Goal: Task Accomplishment & Management: Complete application form

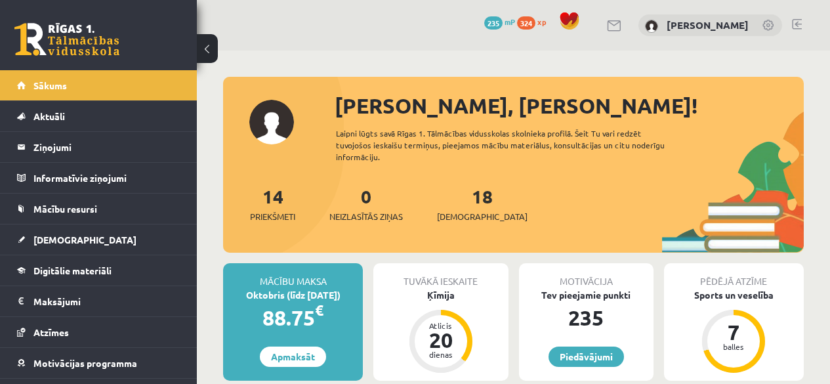
scroll to position [155, 0]
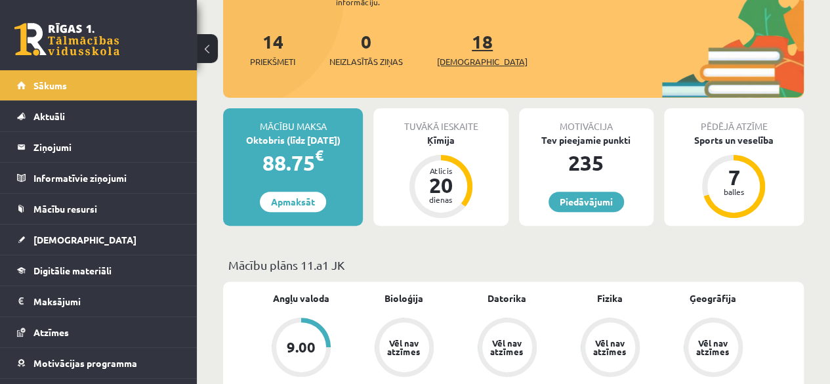
click at [458, 49] on link "18 Ieskaites" at bounding box center [482, 49] width 91 height 39
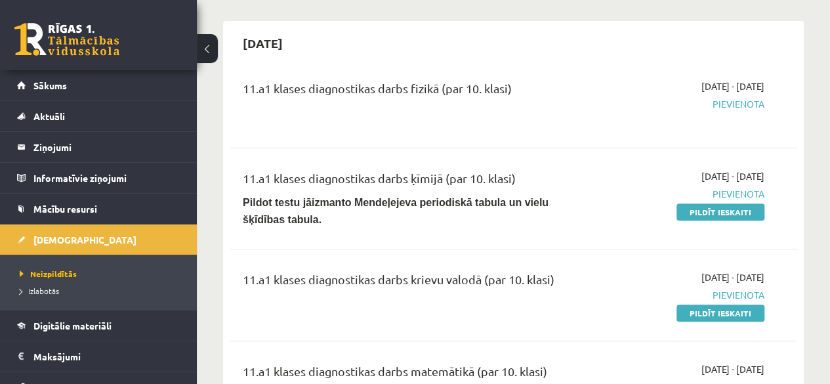
scroll to position [109, 0]
click at [697, 200] on div "2025-09-24 - 2025-10-31 Pievienota Pildīt ieskaiti" at bounding box center [684, 198] width 180 height 58
click at [699, 210] on link "Pildīt ieskaiti" at bounding box center [720, 211] width 88 height 17
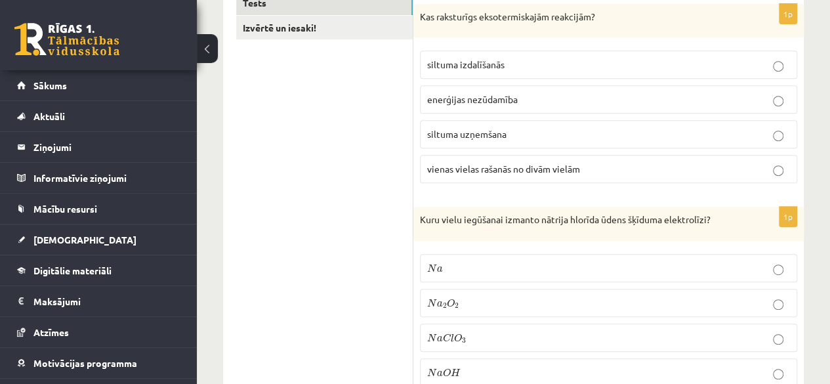
scroll to position [262, 0]
click at [738, 57] on p "siltuma izdalīšanās" at bounding box center [608, 64] width 363 height 14
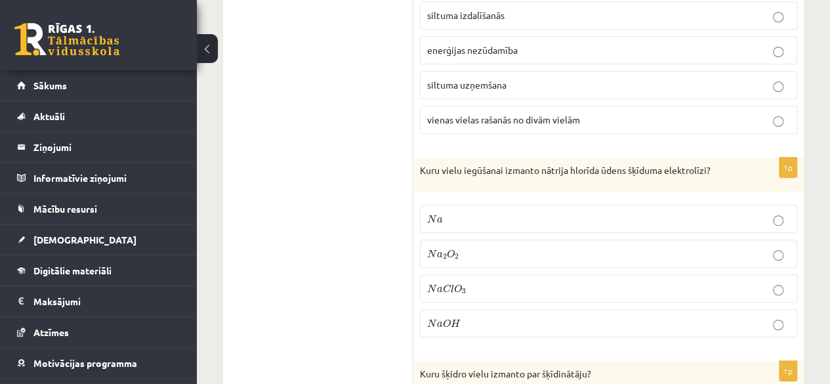
scroll to position [315, 0]
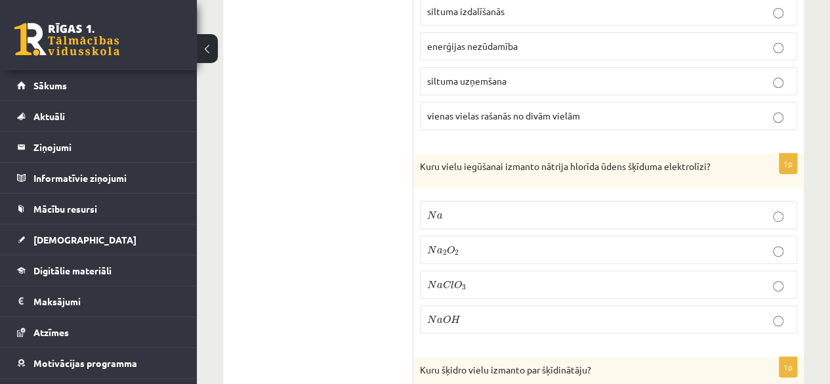
click at [698, 317] on p "N a O H N a O H" at bounding box center [608, 319] width 363 height 14
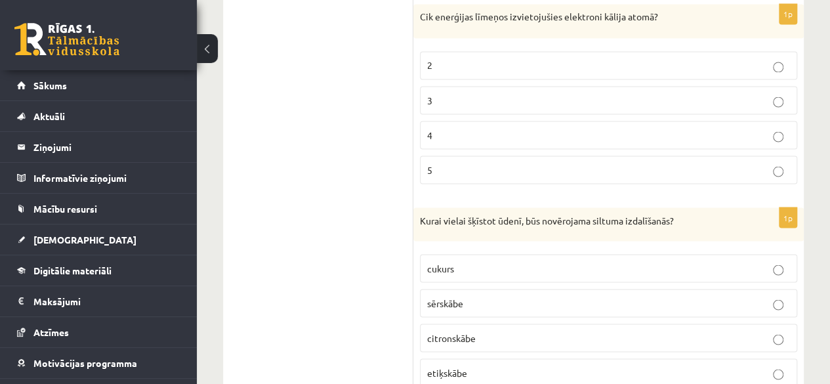
scroll to position [1162, 0]
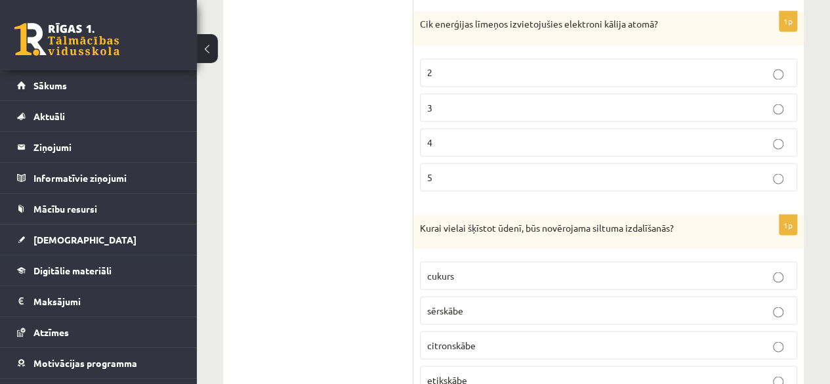
click at [483, 135] on p "4" at bounding box center [608, 142] width 363 height 14
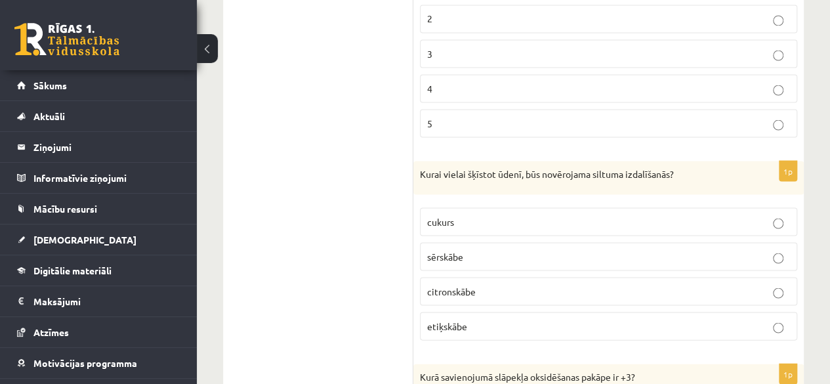
scroll to position [1224, 0]
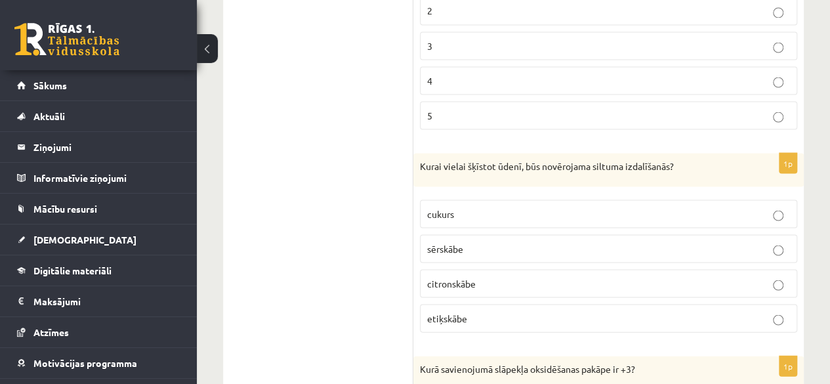
click at [466, 241] on p "sērskābe" at bounding box center [608, 248] width 363 height 14
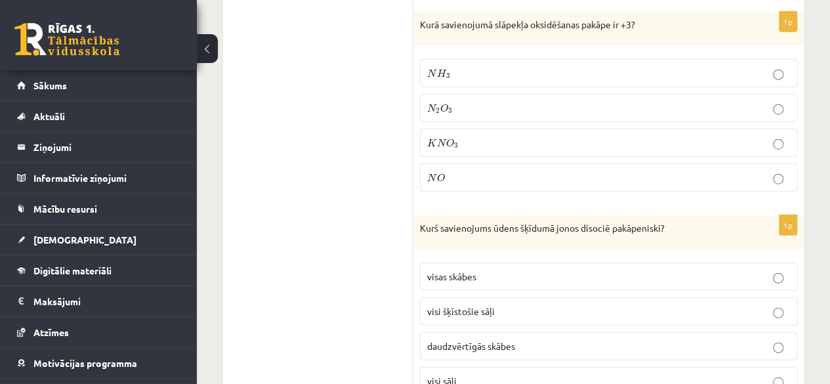
scroll to position [1568, 0]
click at [496, 100] on p "N 2 O 3 N 2 O 3" at bounding box center [608, 107] width 363 height 14
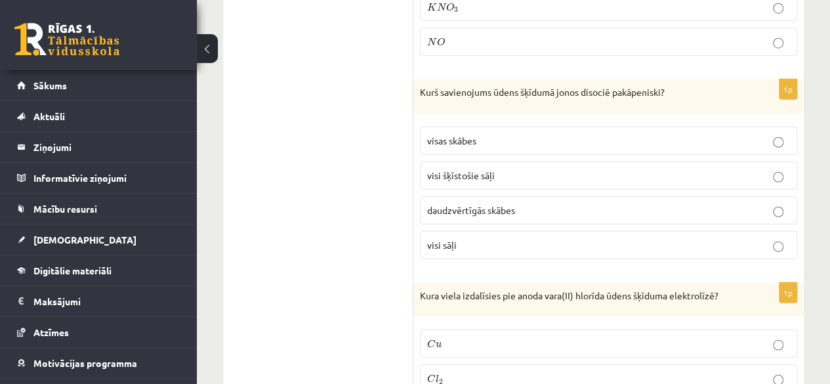
scroll to position [1705, 0]
click at [471, 203] on span "daudzvērtīgās skābes" at bounding box center [471, 209] width 88 height 12
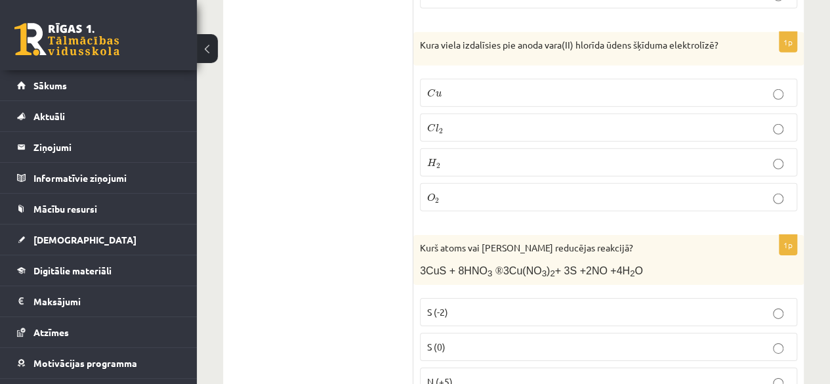
scroll to position [1957, 0]
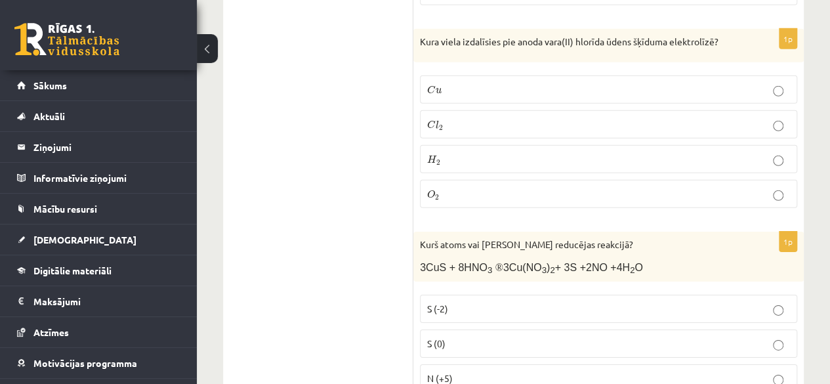
click at [470, 117] on p "C l 2 C l 2" at bounding box center [608, 124] width 363 height 14
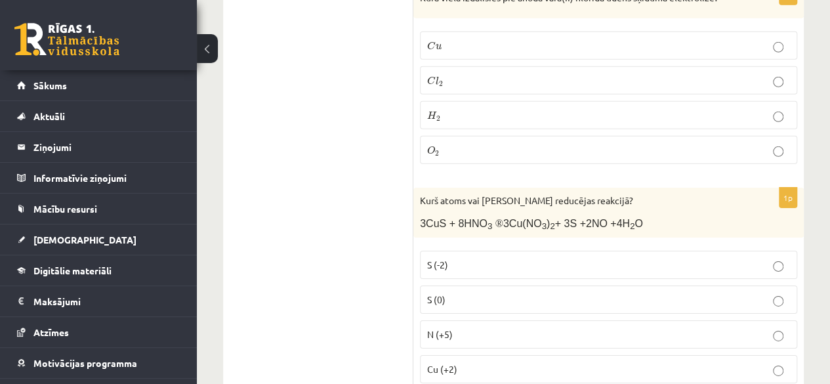
scroll to position [2025, 0]
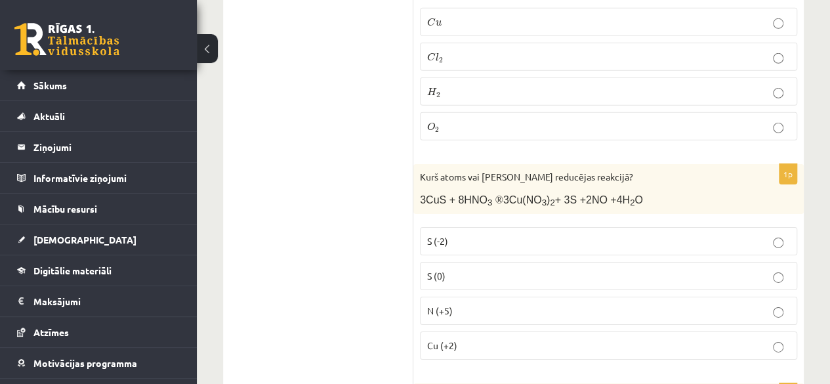
click at [443, 304] on span "N (+5)" at bounding box center [440, 310] width 26 height 12
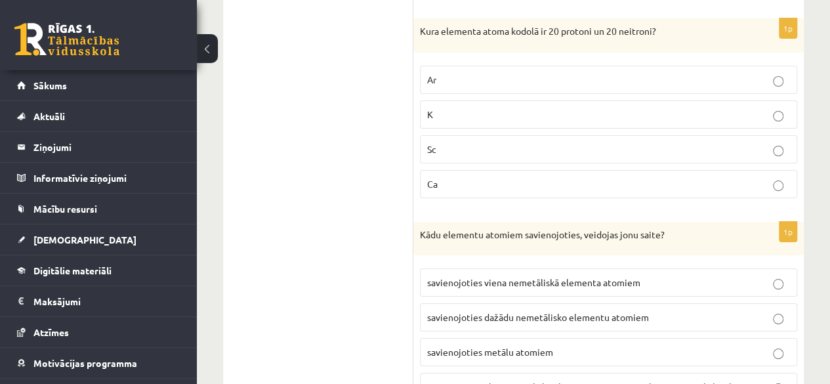
scroll to position [2391, 0]
click at [480, 176] on p "Ca" at bounding box center [608, 183] width 363 height 14
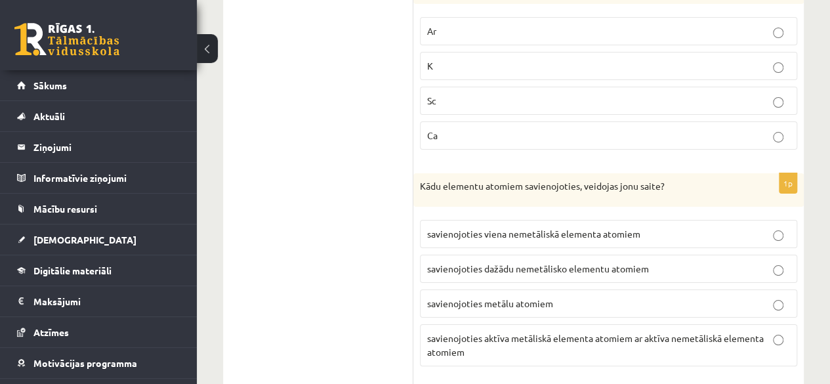
scroll to position [2448, 0]
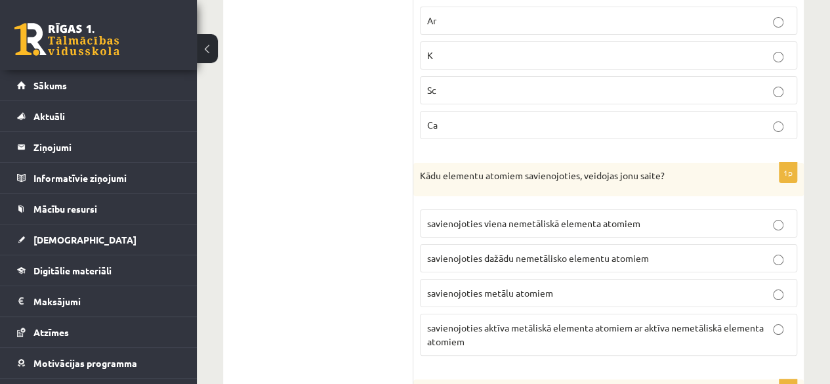
click at [558, 321] on p "savienojoties aktīva metāliskā elementa atomiem ar aktīva nemetāliskā elementa …" at bounding box center [608, 335] width 363 height 28
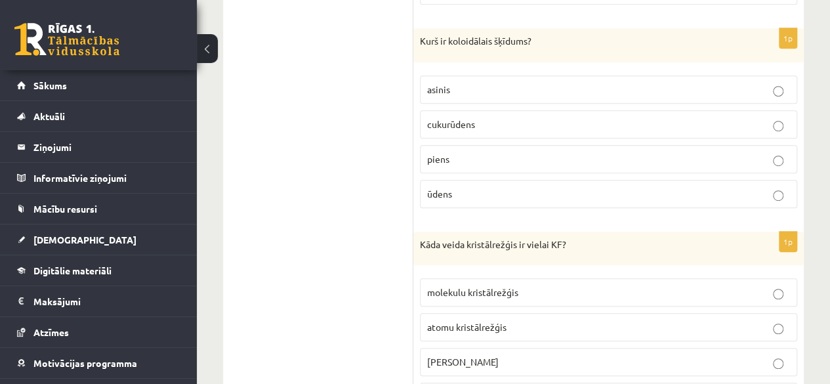
scroll to position [2800, 0]
click at [479, 152] on p "piens" at bounding box center [608, 159] width 363 height 14
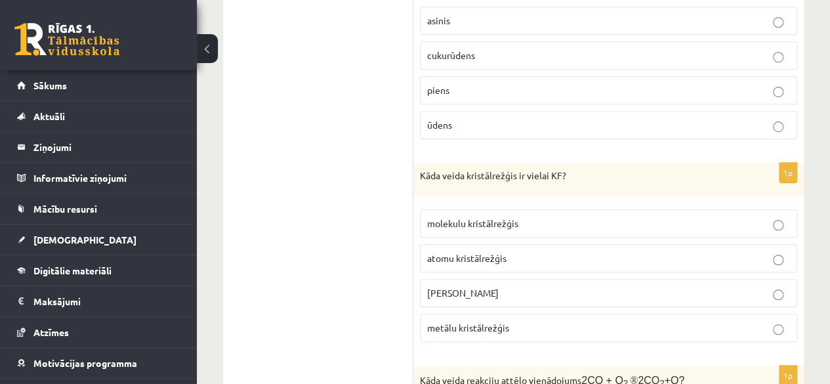
scroll to position [2872, 0]
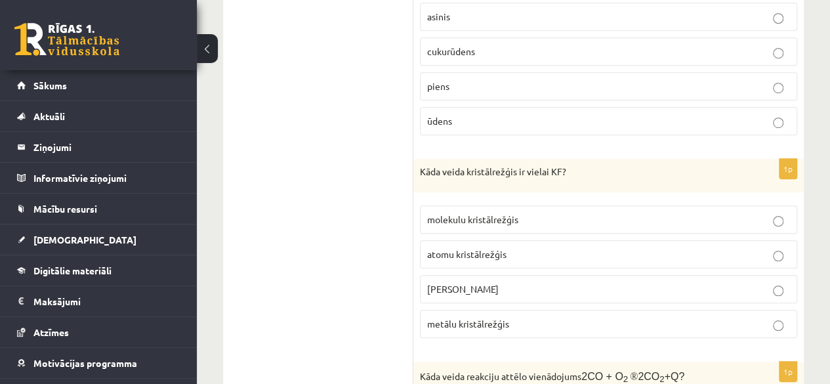
click at [487, 283] on span "jonu kristālrežģis" at bounding box center [462, 289] width 71 height 12
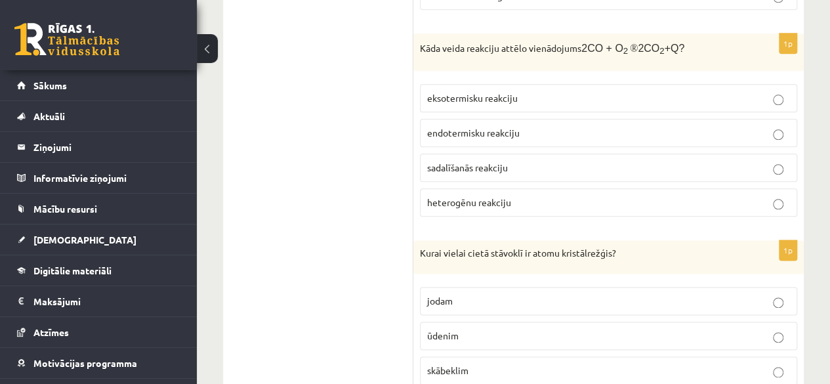
scroll to position [3201, 0]
click at [487, 91] on span "eksotermisku reakciju" at bounding box center [472, 97] width 91 height 12
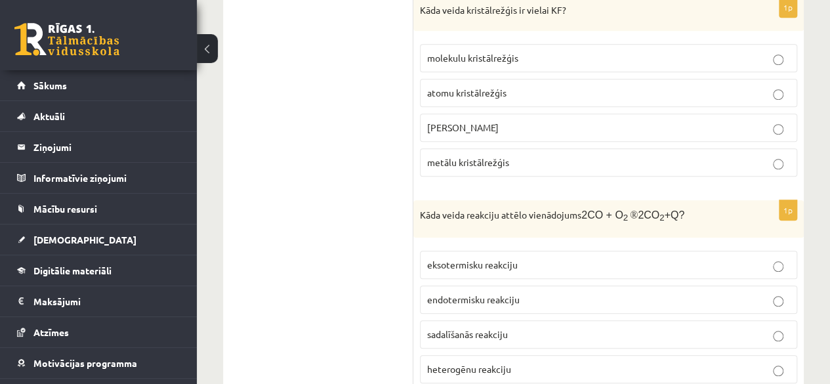
click at [316, 193] on ul "Tests Izvērtē un iesaki!" at bounding box center [324, 345] width 177 height 6252
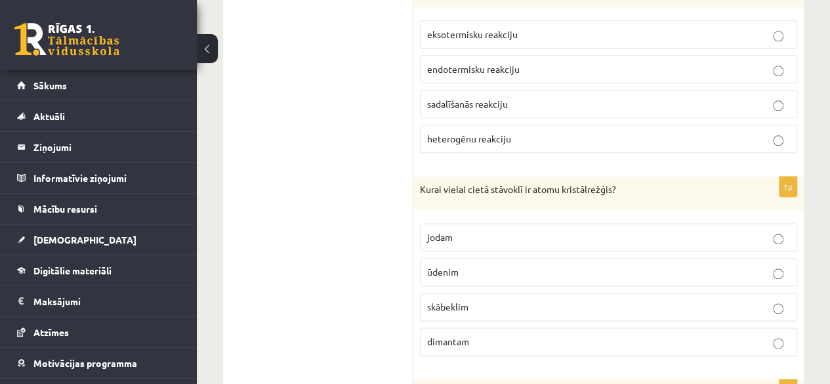
scroll to position [3263, 0]
click at [522, 328] on label "dimantam" at bounding box center [608, 342] width 377 height 28
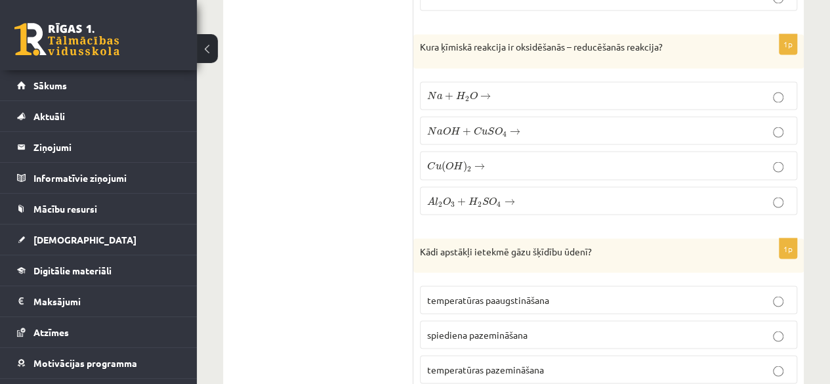
scroll to position [3609, 0]
click at [466, 81] on label "N a + H 2 O → N a + H 2 O →" at bounding box center [608, 95] width 377 height 28
click at [586, 361] on p "temperatūras pazemināšana" at bounding box center [608, 368] width 363 height 14
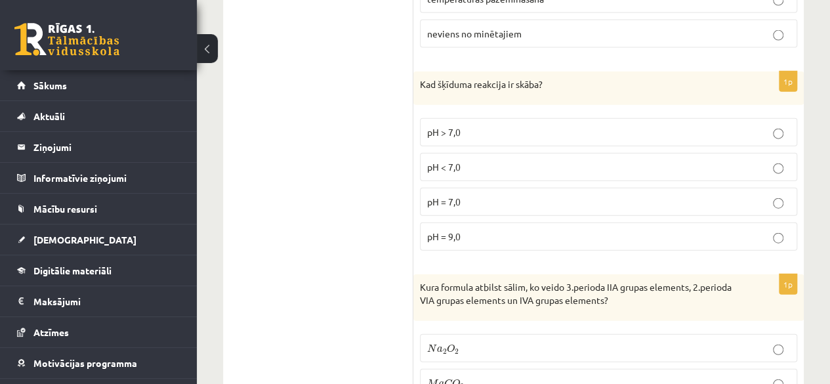
scroll to position [3979, 0]
click at [597, 117] on label "pH > 7,0" at bounding box center [608, 131] width 377 height 28
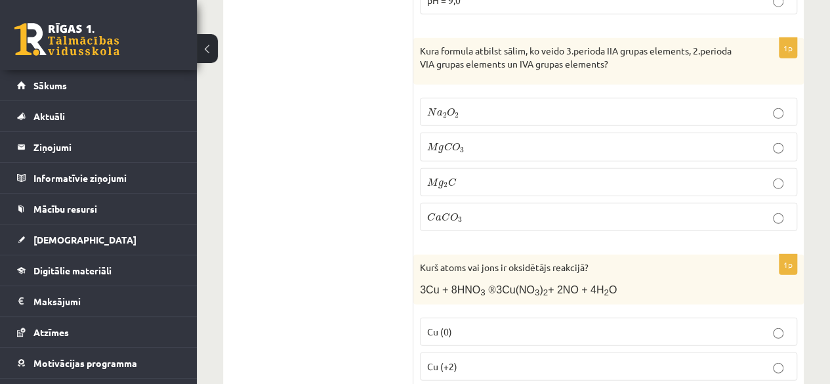
scroll to position [4215, 0]
click at [464, 132] on label "M g C O 3 M g C O 3" at bounding box center [608, 146] width 377 height 28
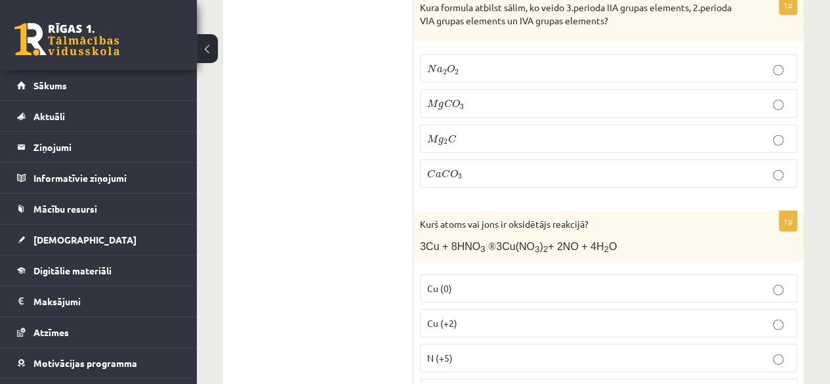
scroll to position [4258, 0]
click at [575, 350] on p "N (+5)" at bounding box center [608, 357] width 363 height 14
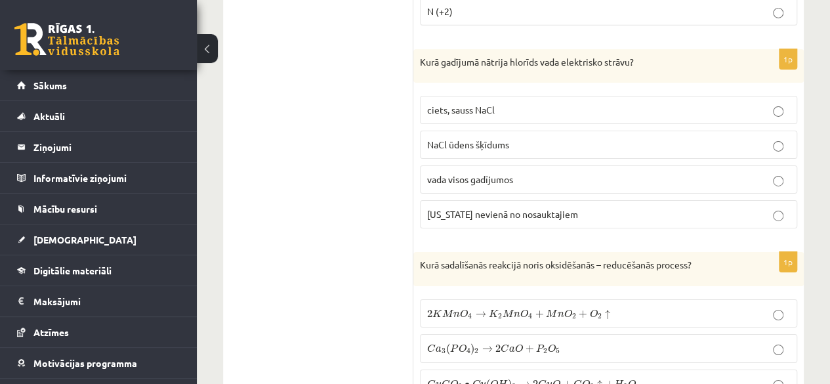
scroll to position [4639, 0]
click at [519, 95] on label "ciets, sauss NaCl" at bounding box center [608, 109] width 377 height 28
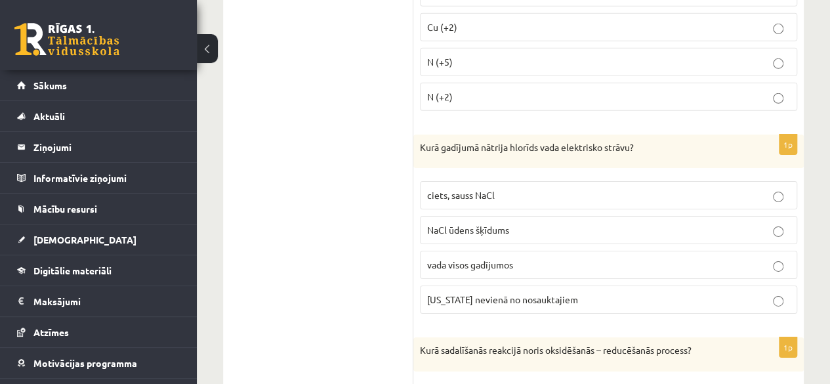
scroll to position [4563, 0]
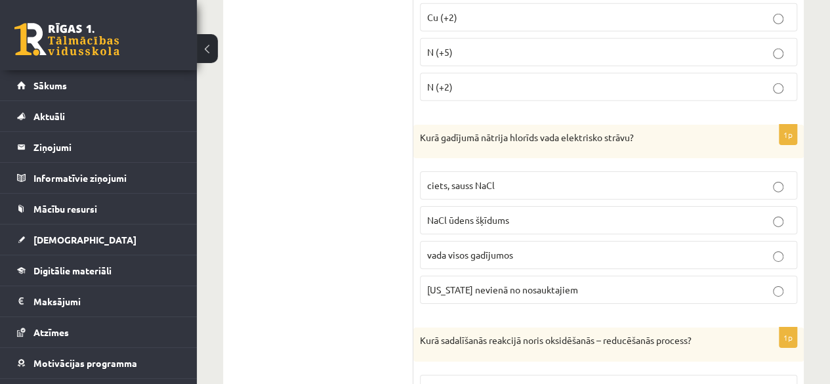
click at [613, 213] on p "NaCl ūdens šķīdums" at bounding box center [608, 220] width 363 height 14
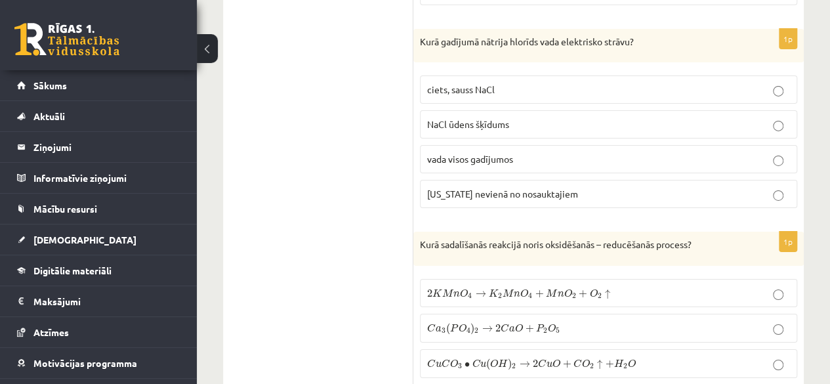
scroll to position [4674, 0]
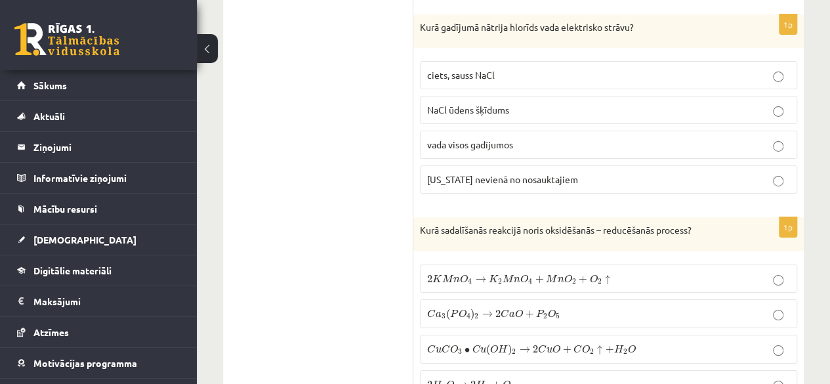
click at [766, 264] on label "2 K M n O 4 → K 2 M n O 4 + M n O 2 + O 2 ↑ 2 K M n O 4 → K 2 M n O 4 + M n O 2…" at bounding box center [608, 278] width 377 height 28
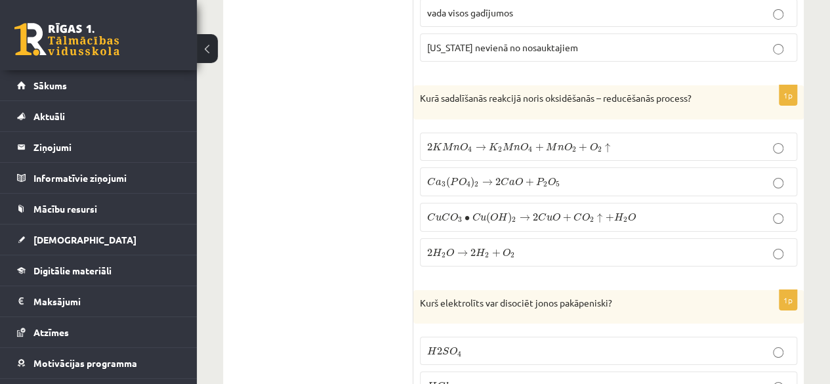
scroll to position [4805, 0]
click at [743, 175] on p "C a 3 ( P O 4 ) 2 → 2 C a O + P 2 O 5 C a 3 ( P O 4 ) 2 → 2 C a O + P 2 O 5" at bounding box center [608, 182] width 363 height 14
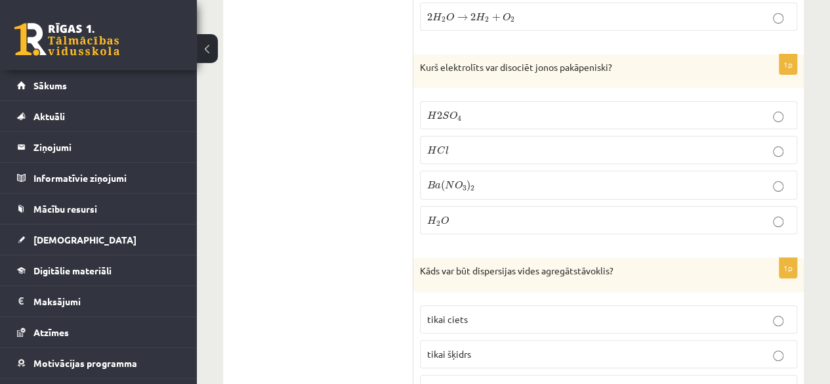
scroll to position [5039, 0]
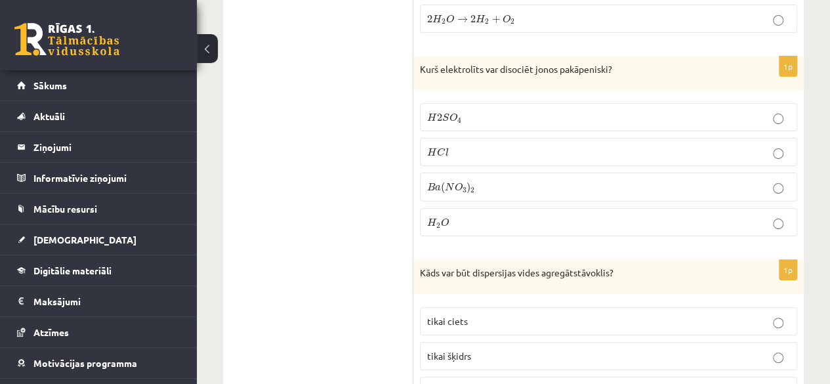
click at [705, 110] on p "H 2 S O 4 H 2 S O 4" at bounding box center [608, 117] width 363 height 14
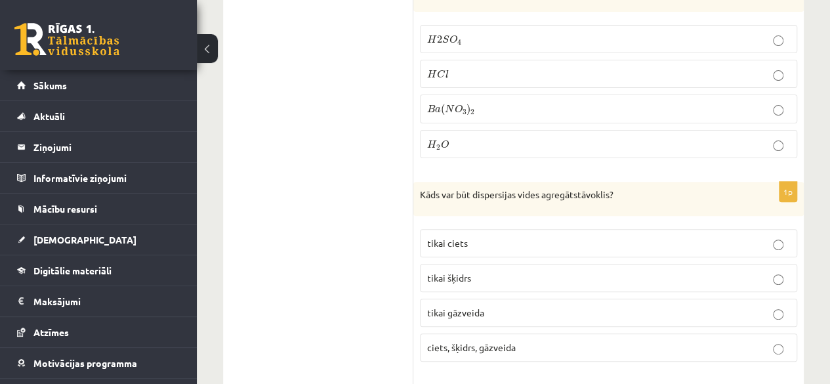
scroll to position [5118, 0]
click at [779, 340] on p "ciets, šķidrs, gāzveida" at bounding box center [608, 347] width 363 height 14
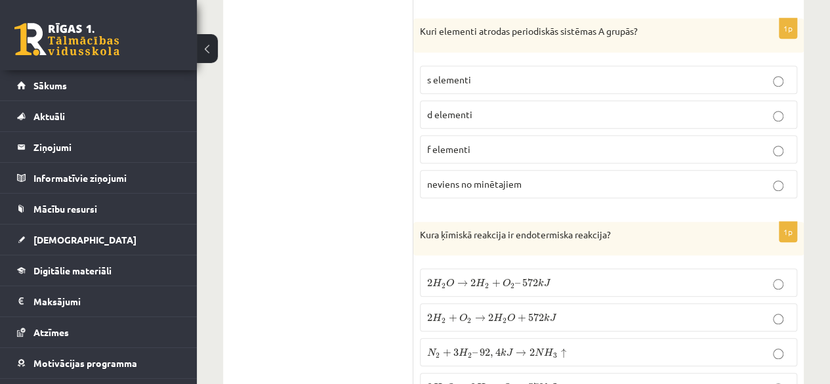
scroll to position [5501, 0]
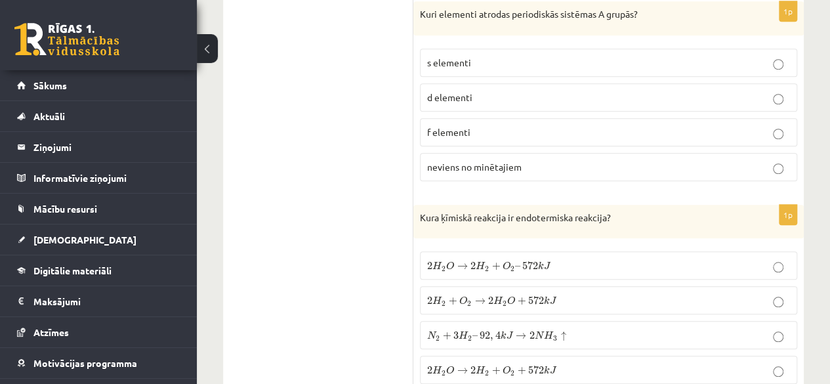
click at [662, 258] on p "2 H 2 O → 2 H 2 + O 2 – 572 k J 2 H 2 O → 2 H 2 + O 2 – 572 k J" at bounding box center [608, 265] width 363 height 14
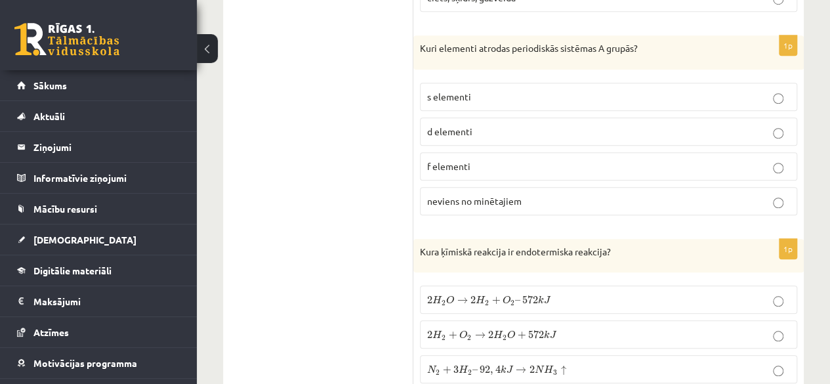
scroll to position [5467, 0]
click at [777, 319] on label "2 H 2 + O 2 → 2 H 2 O + 572 k J 2 H 2 + O 2 → 2 H 2 O + 572 k J" at bounding box center [608, 333] width 377 height 28
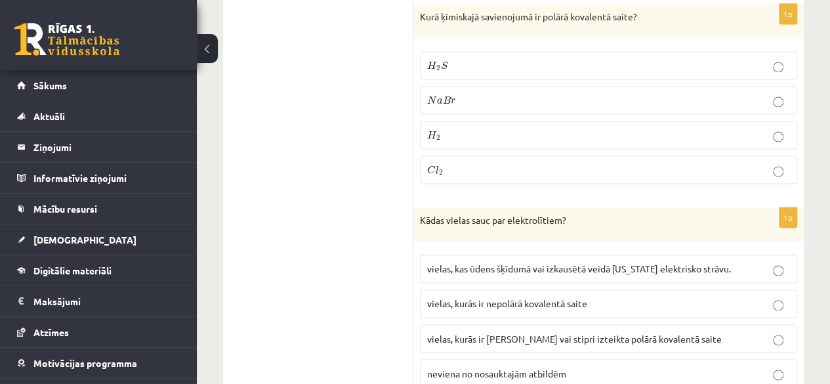
scroll to position [5910, 0]
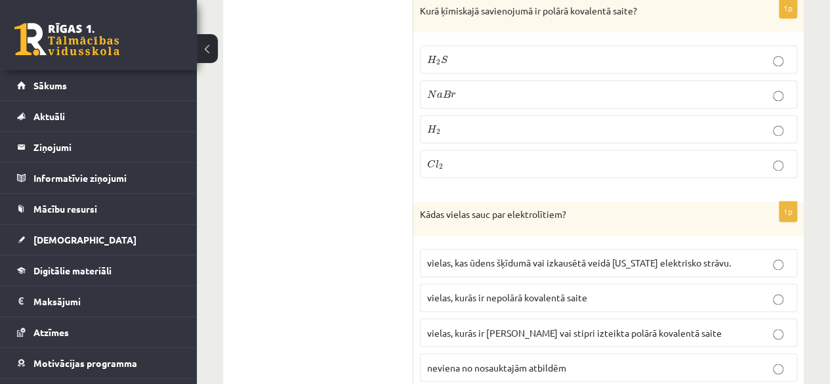
click at [688, 326] on span "vielas, kurās ir jonu saite vai stipri izteikta polārā kovalentā saite" at bounding box center [574, 332] width 294 height 12
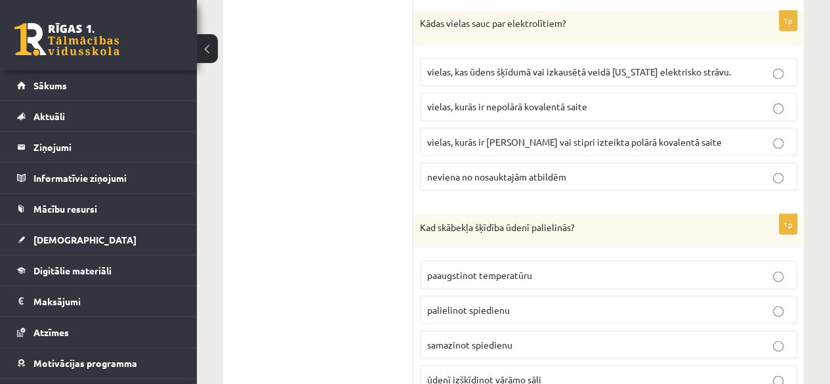
scroll to position [6102, 0]
click at [730, 301] on p "palielinot spiedienu" at bounding box center [608, 308] width 363 height 14
click at [784, 336] on p "samazinot spiedienu" at bounding box center [608, 343] width 363 height 14
click at [759, 294] on label "palielinot spiedienu" at bounding box center [608, 308] width 377 height 28
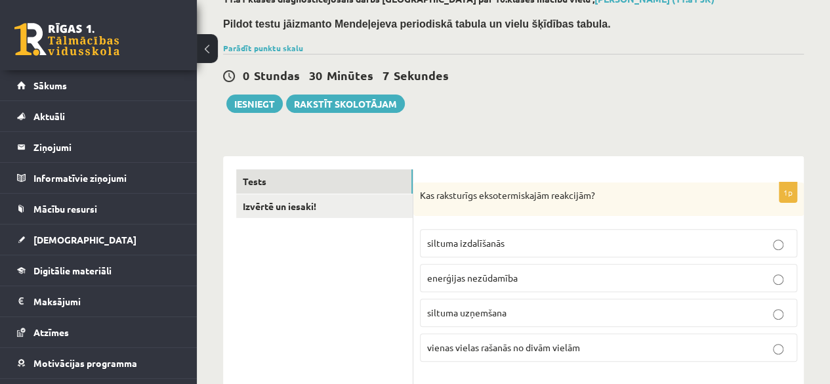
scroll to position [0, 0]
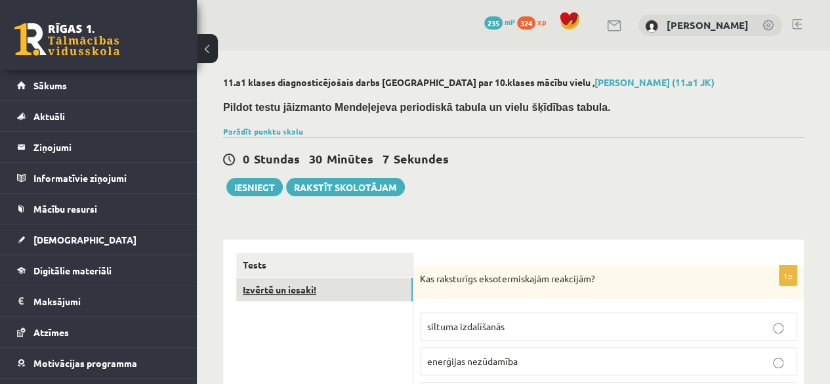
click at [294, 288] on link "Izvērtē un iesaki!" at bounding box center [324, 289] width 176 height 24
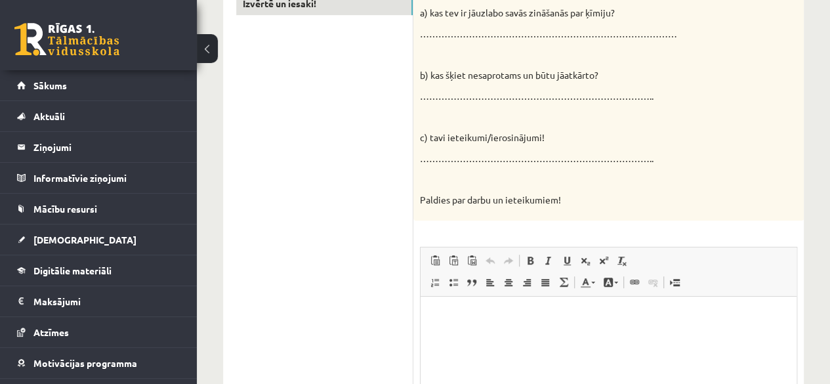
scroll to position [288, 0]
click at [444, 312] on p "Bagātinātā teksta redaktors, wiswyg-editor-user-answer-47433979971480" at bounding box center [609, 315] width 350 height 14
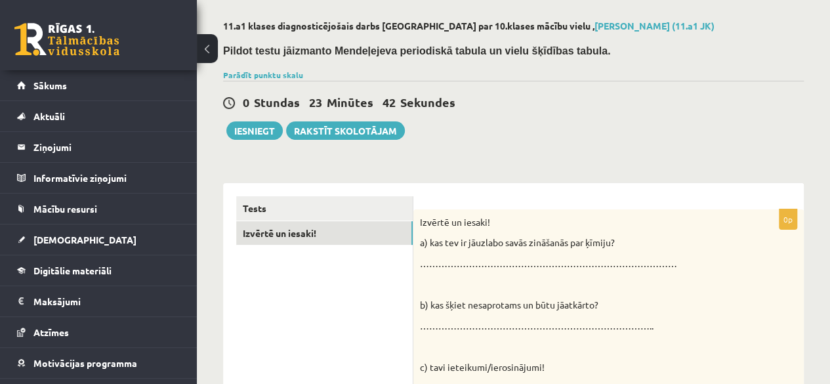
scroll to position [0, 0]
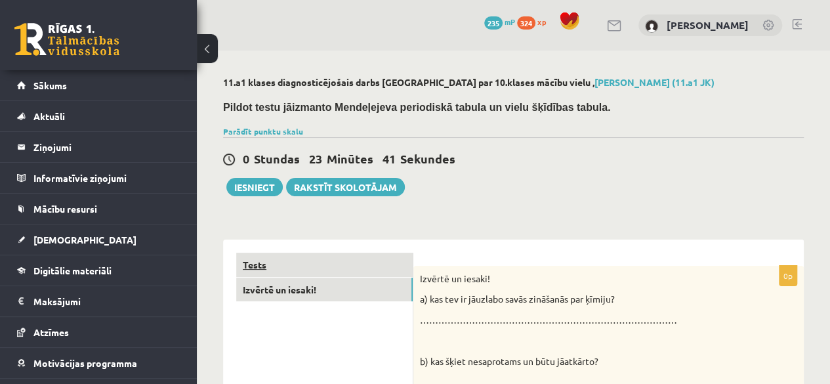
click at [269, 258] on link "Tests" at bounding box center [324, 265] width 176 height 24
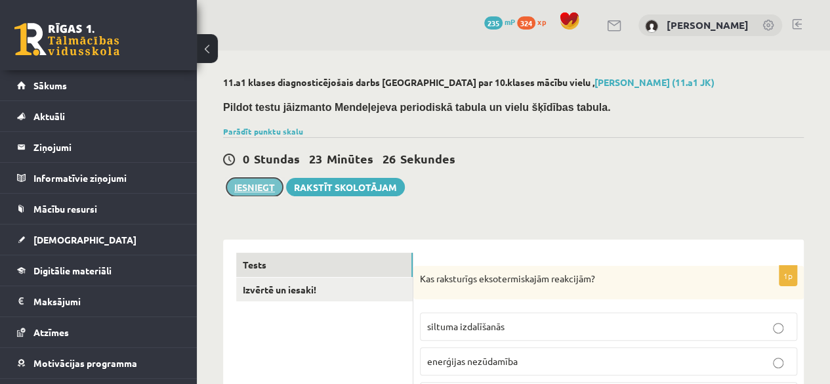
click at [249, 190] on button "Iesniegt" at bounding box center [254, 187] width 56 height 18
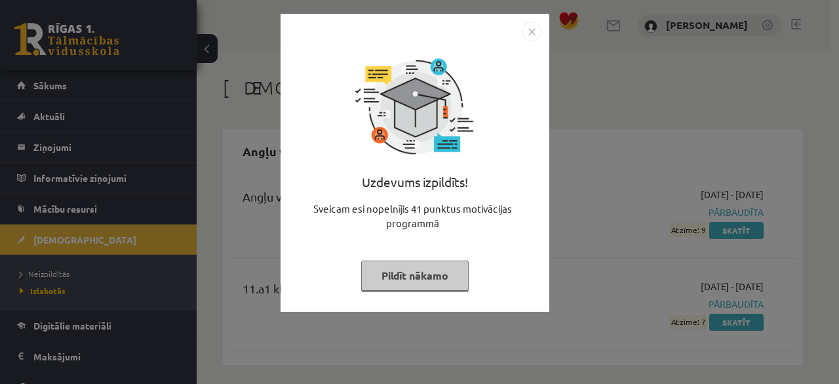
click at [529, 26] on img "Close" at bounding box center [532, 32] width 20 height 20
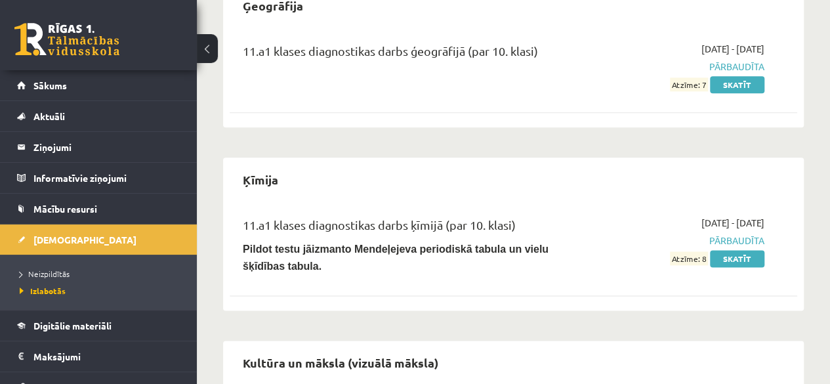
scroll to position [761, 0]
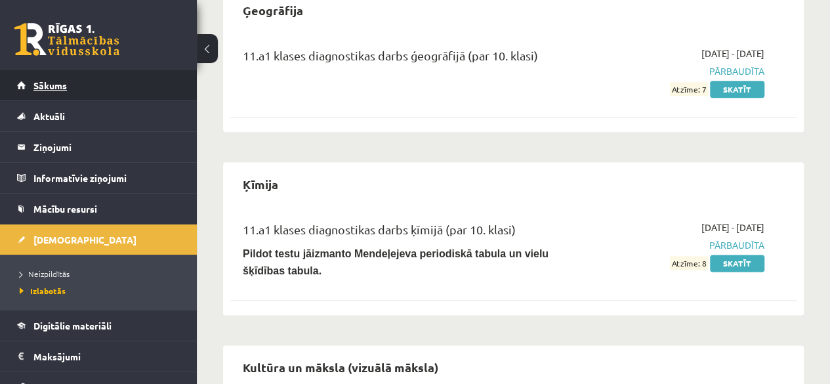
click at [51, 75] on link "Sākums" at bounding box center [98, 85] width 163 height 30
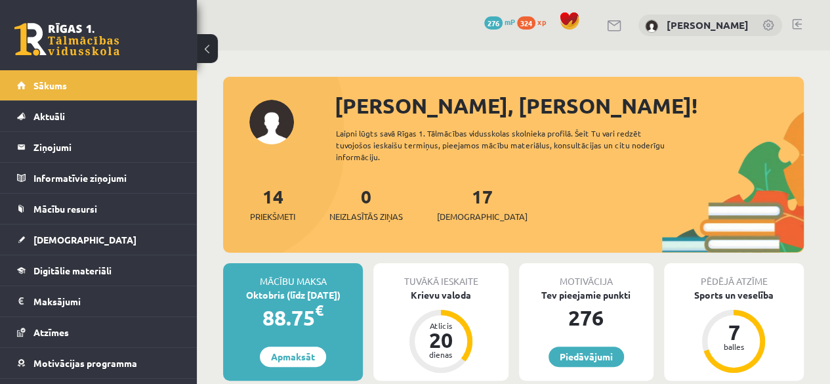
click at [479, 193] on div "17 Ieskaites" at bounding box center [482, 202] width 91 height 41
click at [455, 221] on span "[DEMOGRAPHIC_DATA]" at bounding box center [482, 216] width 91 height 13
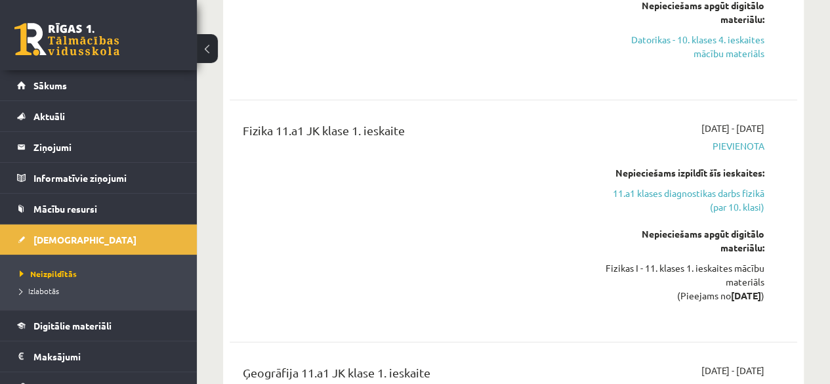
scroll to position [1743, 0]
click at [525, 134] on div "Fizika 11.a1 JK klase 1. ieskaite" at bounding box center [413, 220] width 361 height 199
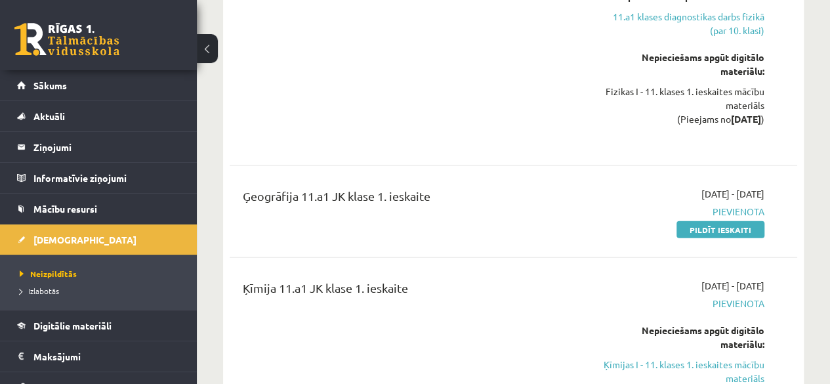
scroll to position [1921, 0]
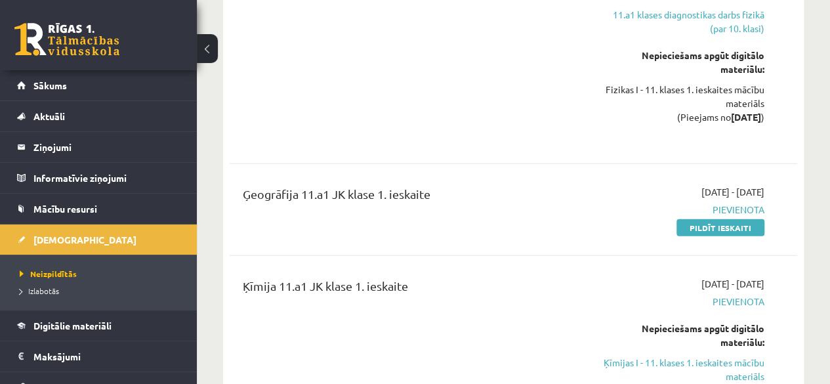
drag, startPoint x: 576, startPoint y: 242, endPoint x: 509, endPoint y: 274, distance: 74.2
click at [509, 277] on div "Ķīmija 11.a1 JK klase 1. ieskaite" at bounding box center [413, 339] width 361 height 125
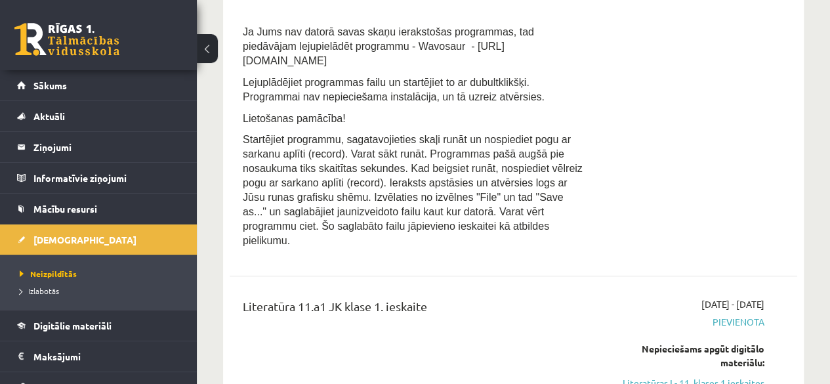
scroll to position [2808, 0]
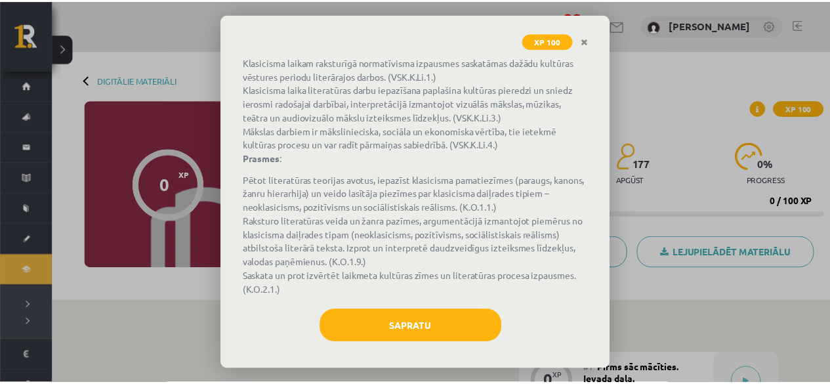
scroll to position [176, 0]
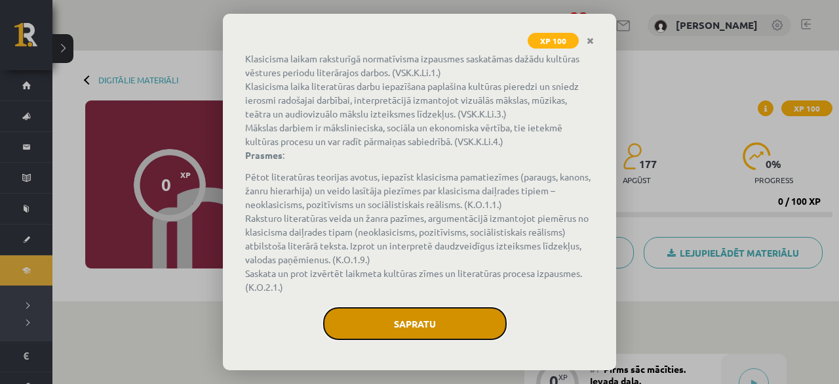
click at [406, 331] on button "Sapratu" at bounding box center [415, 323] width 184 height 33
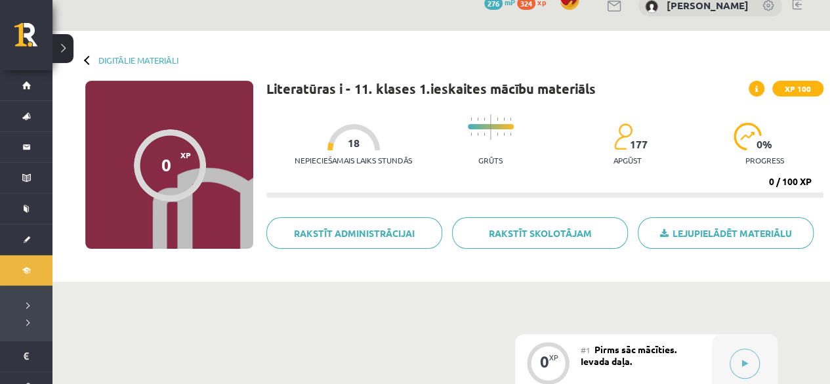
scroll to position [0, 0]
